Goal: Check status: Check status

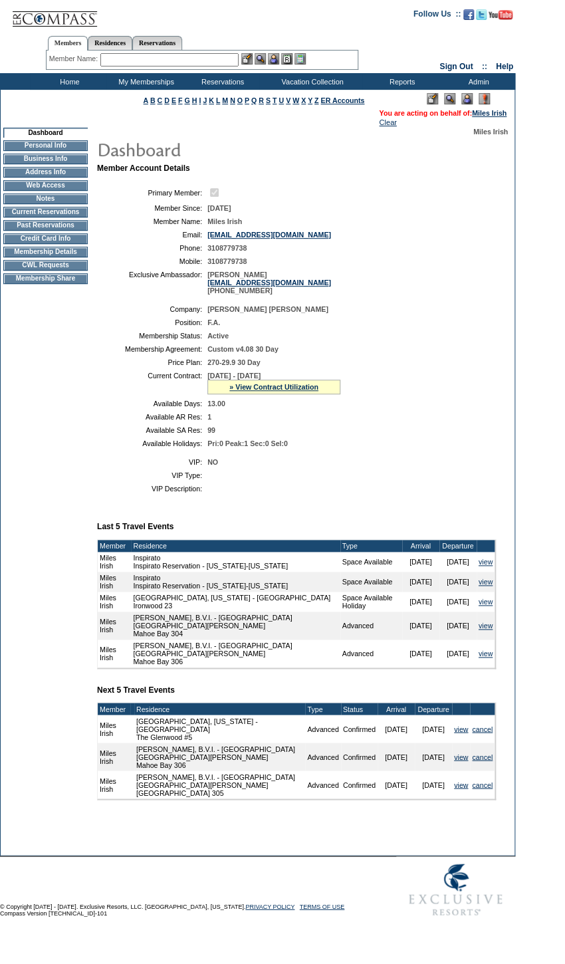
click at [270, 394] on div "» View Contract Utilization" at bounding box center [273, 386] width 133 height 15
click at [273, 391] on link "» View Contract Utilization" at bounding box center [273, 387] width 89 height 8
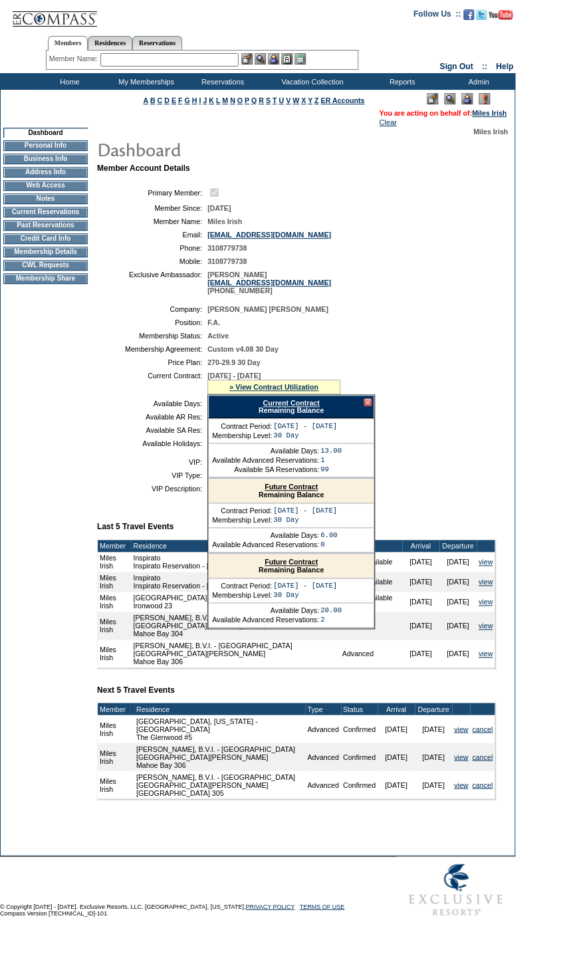
click at [304, 566] on link "Future Contract" at bounding box center [291, 562] width 53 height 8
click at [368, 406] on div at bounding box center [368, 402] width 8 height 8
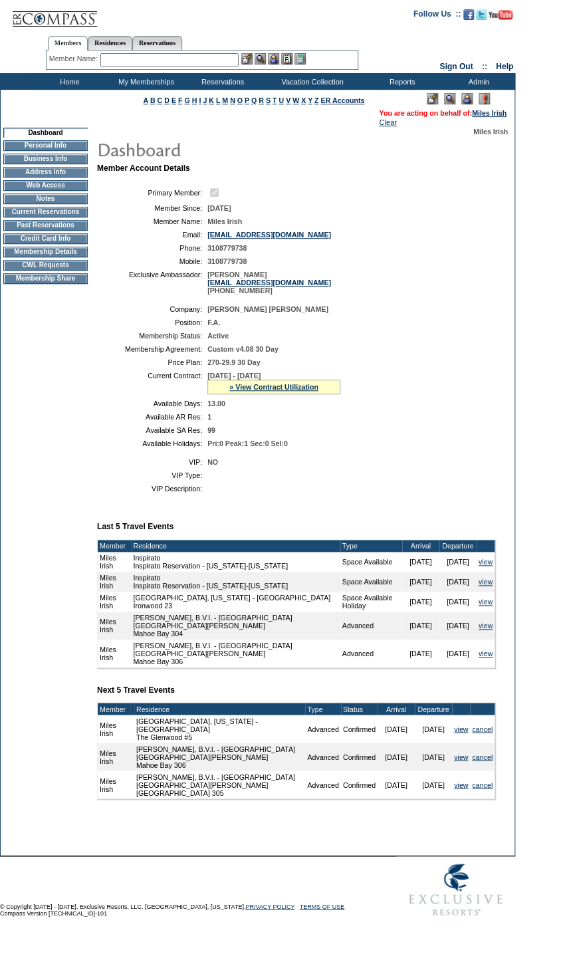
click at [261, 394] on div "» View Contract Utilization" at bounding box center [273, 386] width 133 height 15
click at [263, 391] on link "» View Contract Utilization" at bounding box center [273, 387] width 89 height 8
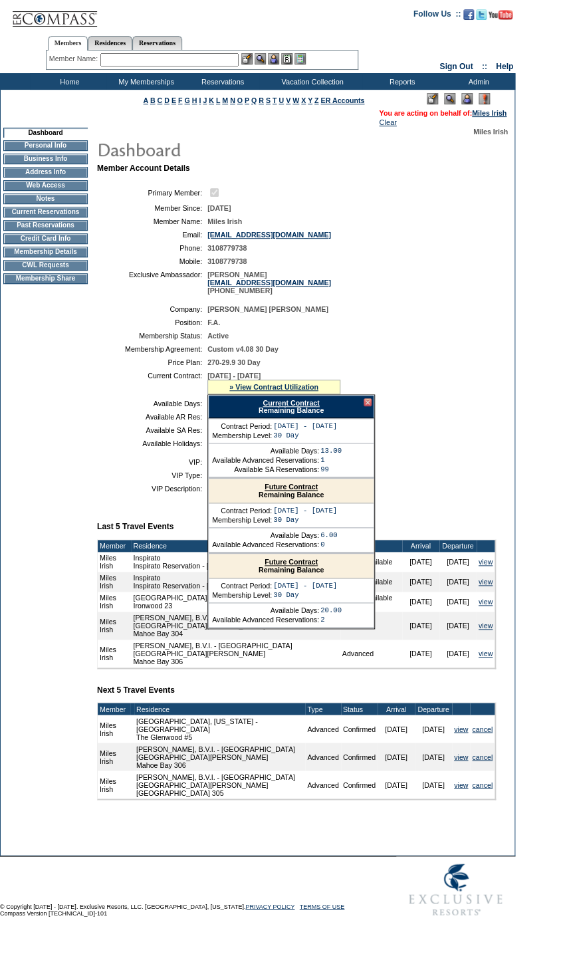
click at [308, 407] on link "Current Contract" at bounding box center [291, 403] width 56 height 8
click at [368, 406] on div at bounding box center [368, 402] width 8 height 8
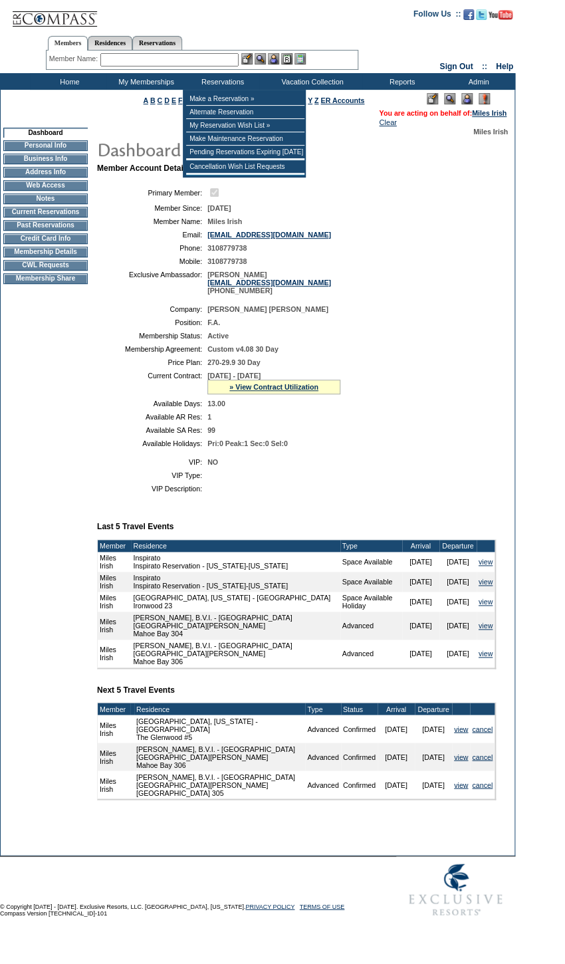
drag, startPoint x: 145, startPoint y: 62, endPoint x: 154, endPoint y: 57, distance: 10.7
click at [144, 62] on input "text" at bounding box center [169, 59] width 138 height 13
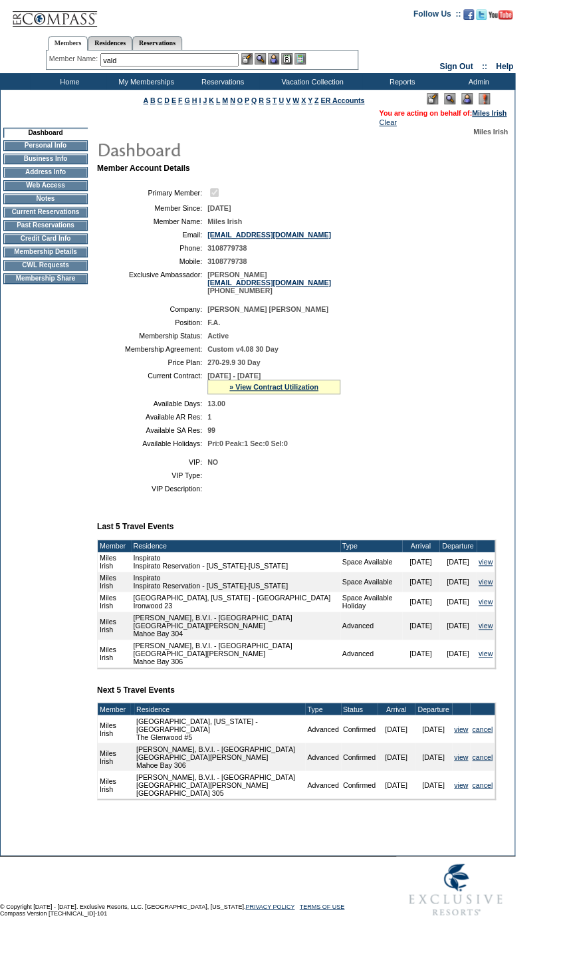
type input "valde"
